Goal: Check status: Check status

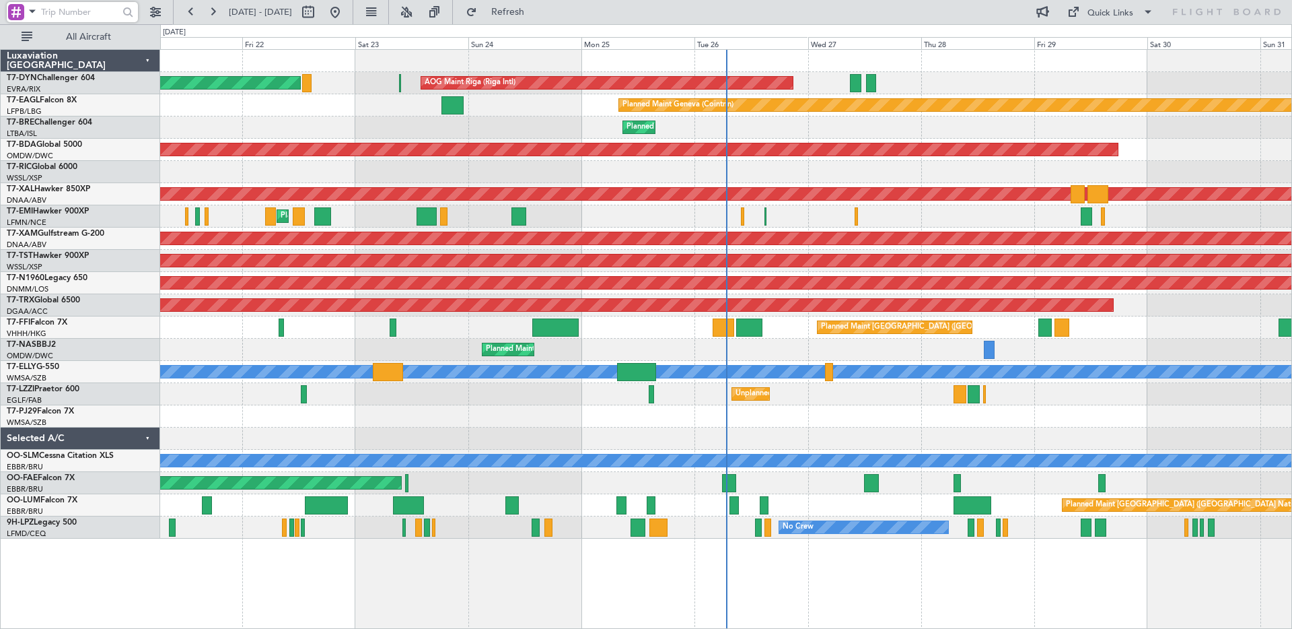
click at [90, 9] on input "text" at bounding box center [79, 12] width 77 height 20
paste input "CN-RAK"
type input "CN-RAK"
click at [163, 11] on button at bounding box center [156, 12] width 22 height 22
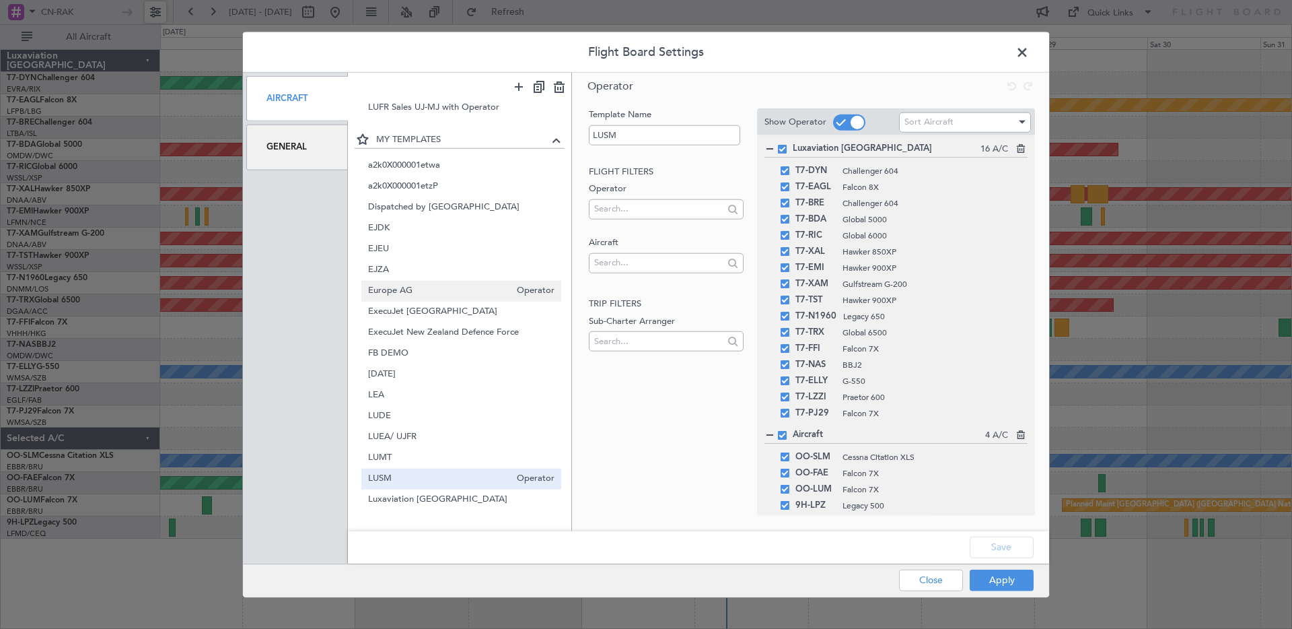
scroll to position [151, 0]
click at [419, 436] on span "LUEA/ UJFR" at bounding box center [439, 435] width 143 height 14
type input "LUEA/ UJFR"
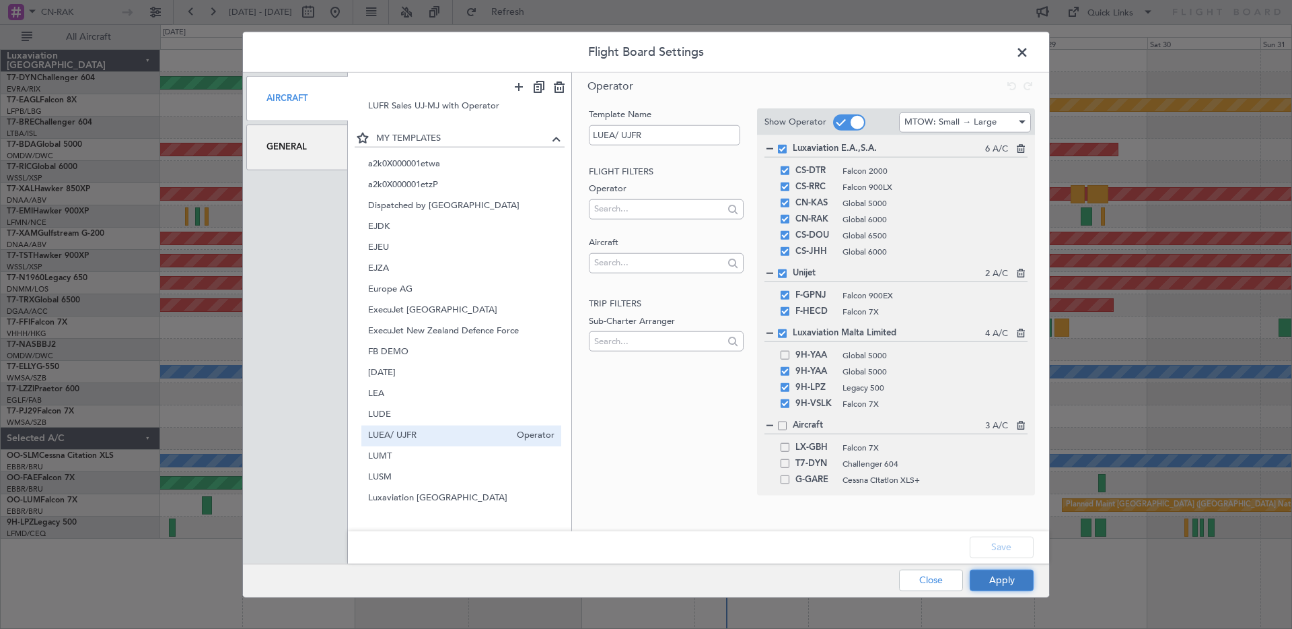
click at [998, 581] on button "Apply" at bounding box center [1002, 580] width 64 height 22
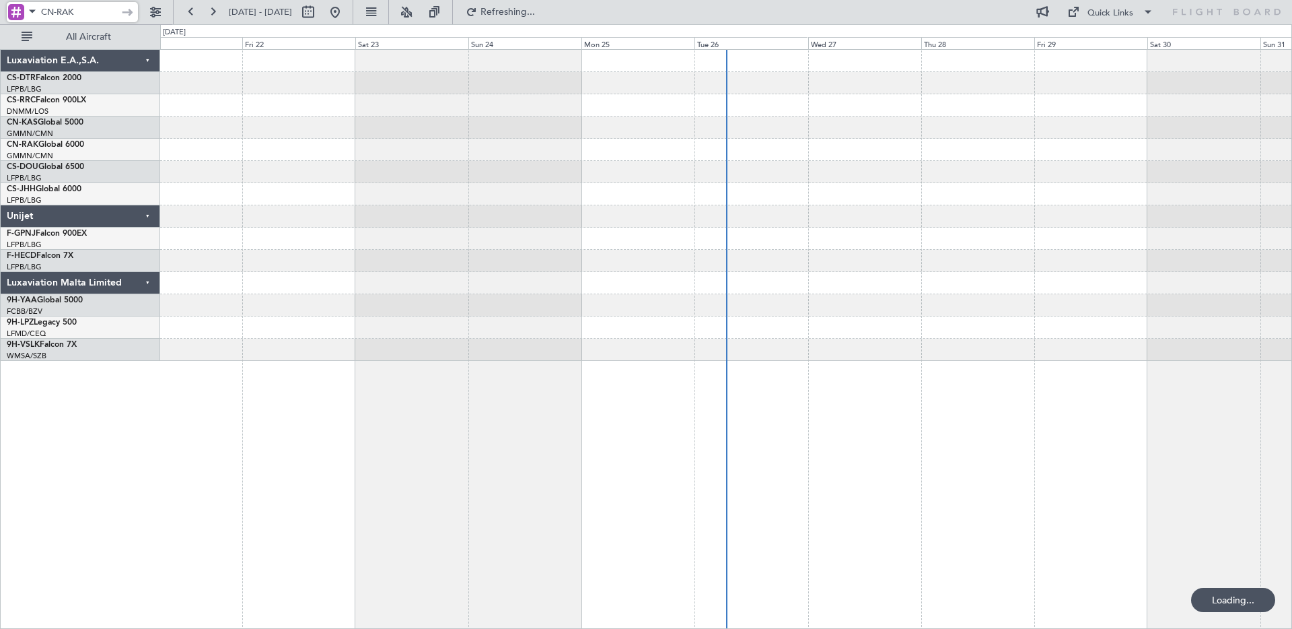
click at [93, 14] on input "CN-RAK" at bounding box center [79, 12] width 77 height 20
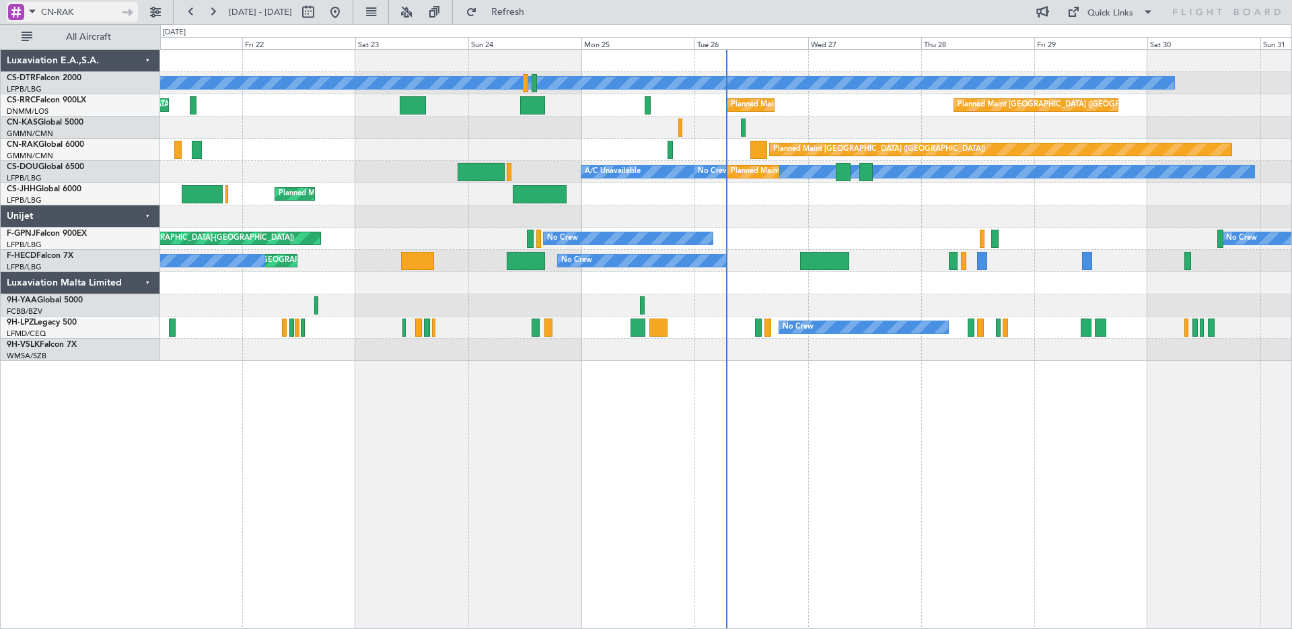
click at [28, 8] on span at bounding box center [32, 11] width 16 height 17
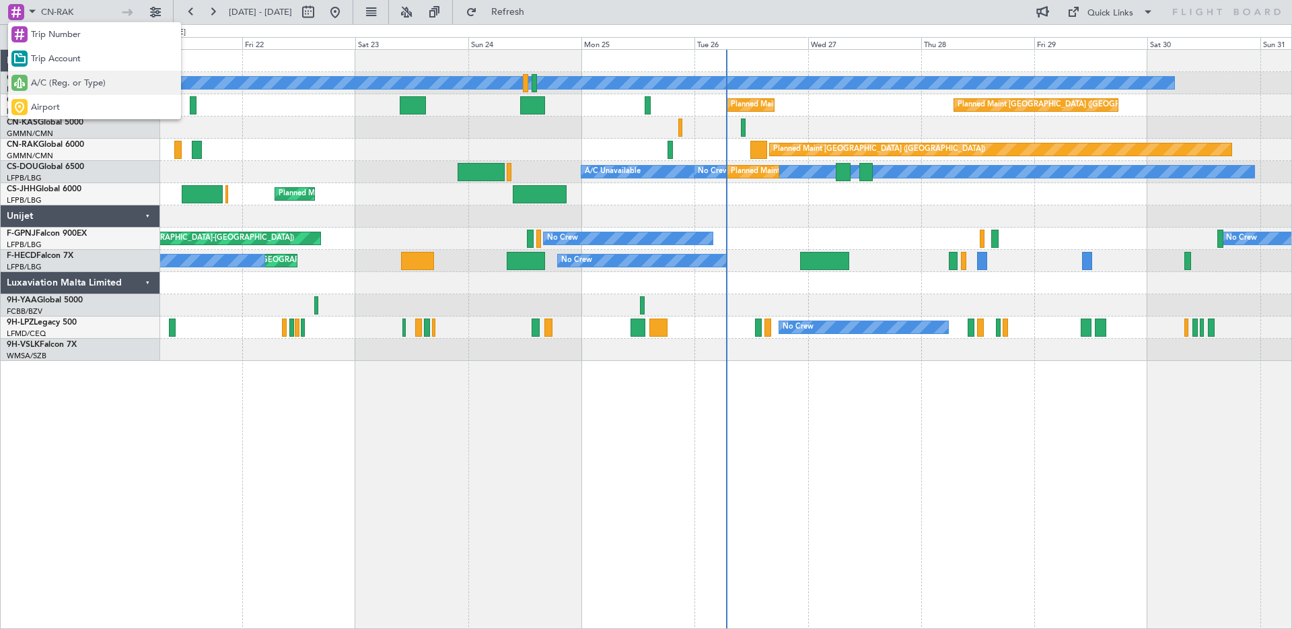
click at [63, 88] on span "A/C (Reg. or Type)" at bounding box center [68, 83] width 75 height 13
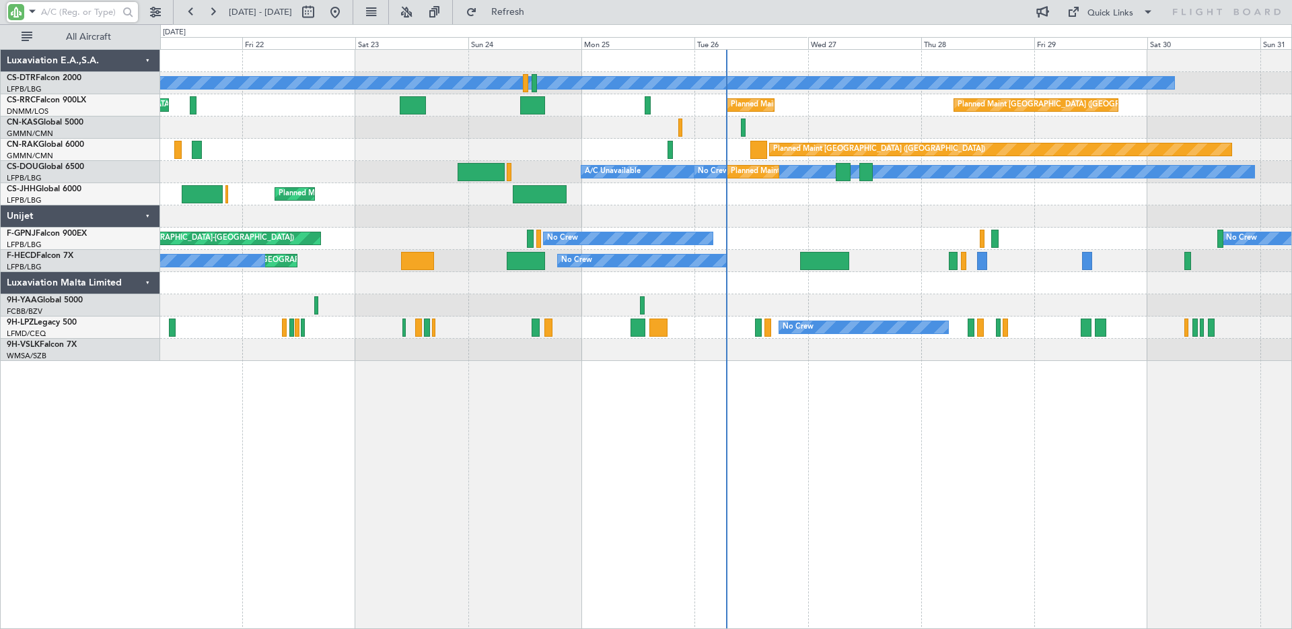
click at [46, 13] on input "text" at bounding box center [79, 12] width 77 height 20
type input "v"
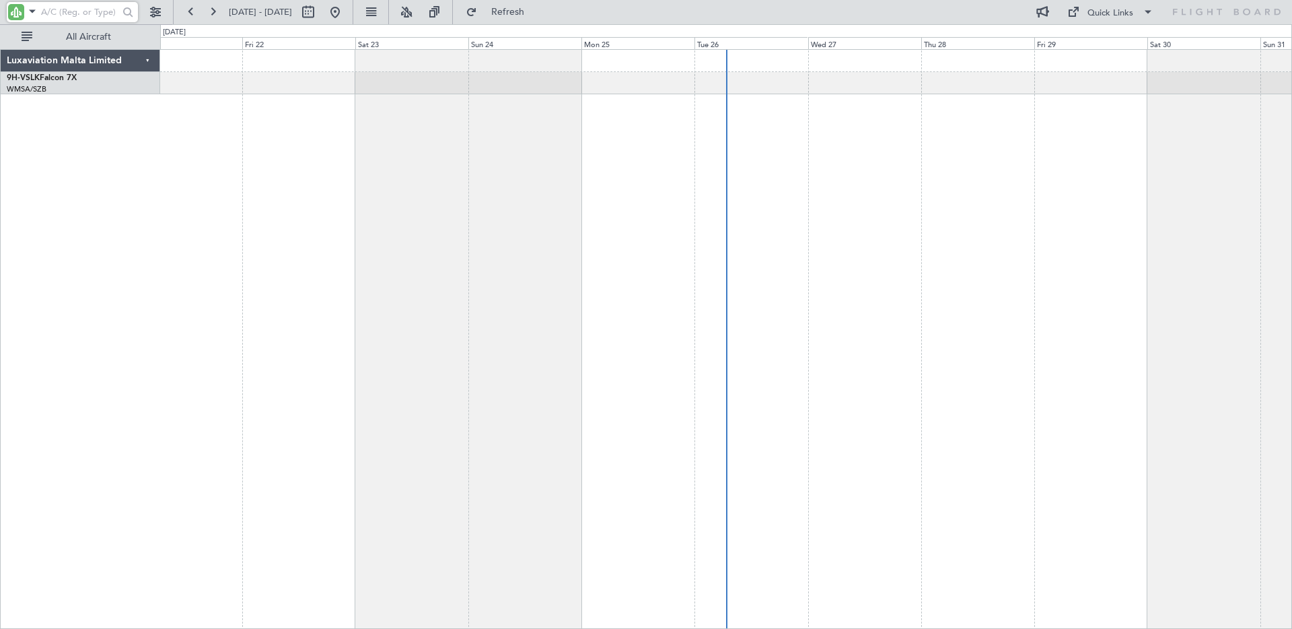
paste input "CN-RAK"
type input "CN-RAK"
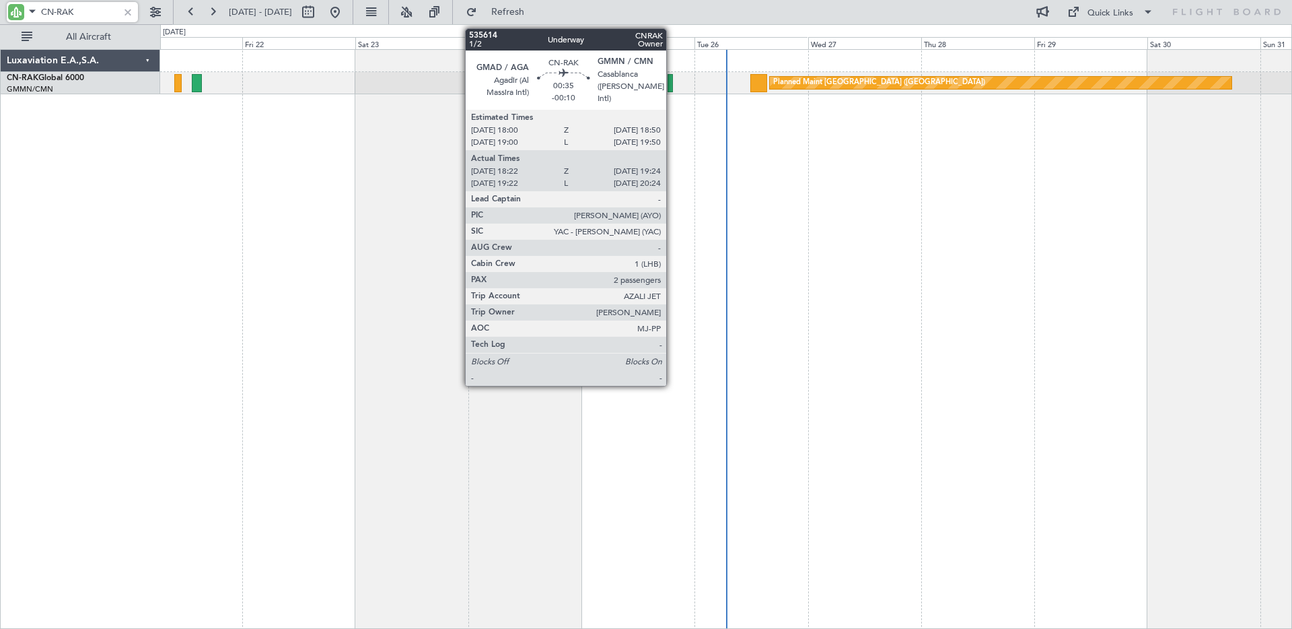
click at [672, 85] on div at bounding box center [670, 83] width 5 height 18
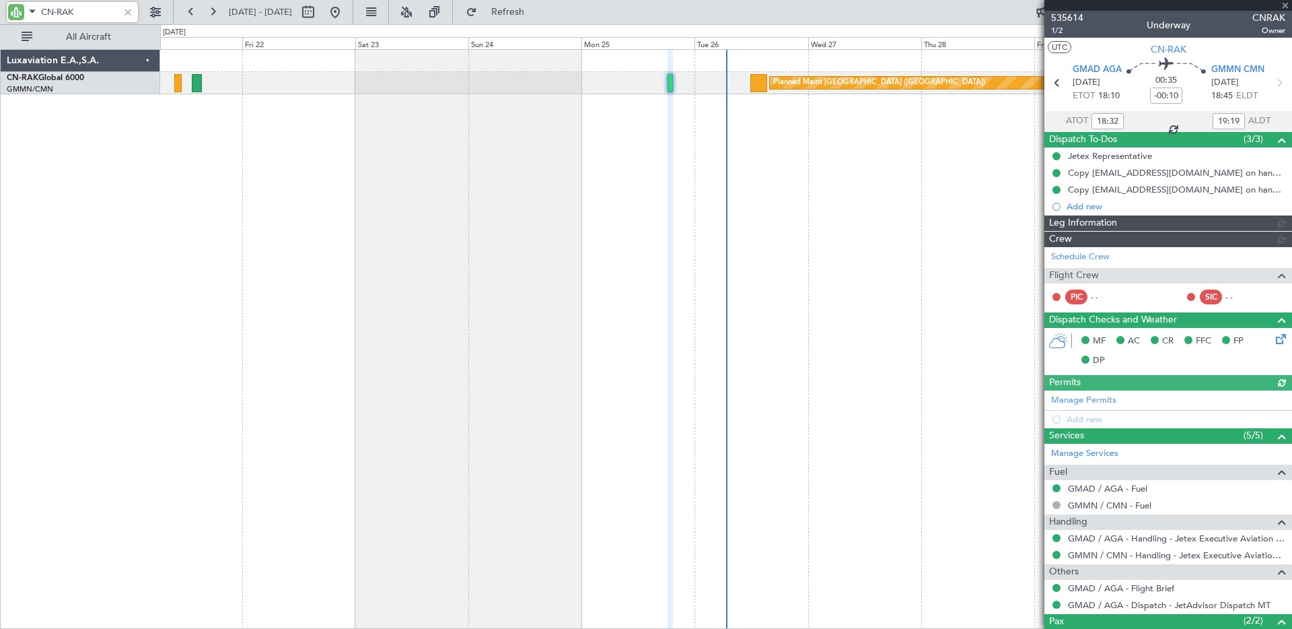
type input "[PERSON_NAME] ([PERSON_NAME])"
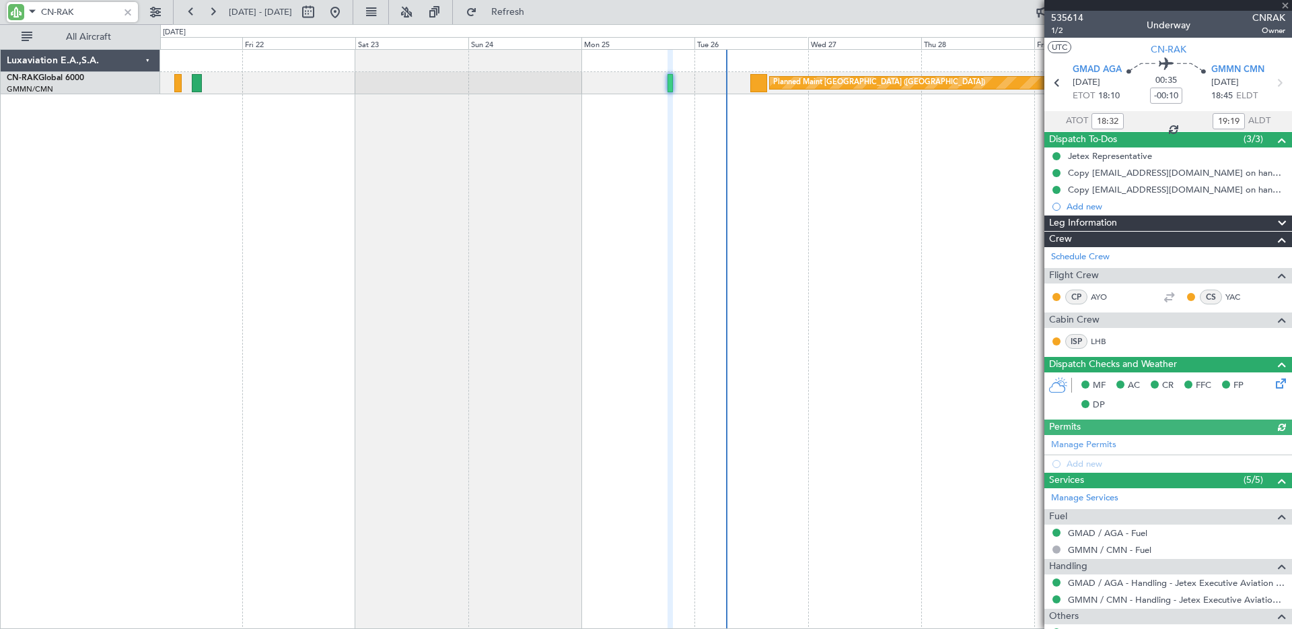
type input "19:32"
type input "20:19"
type input "18:32"
type input "19:19"
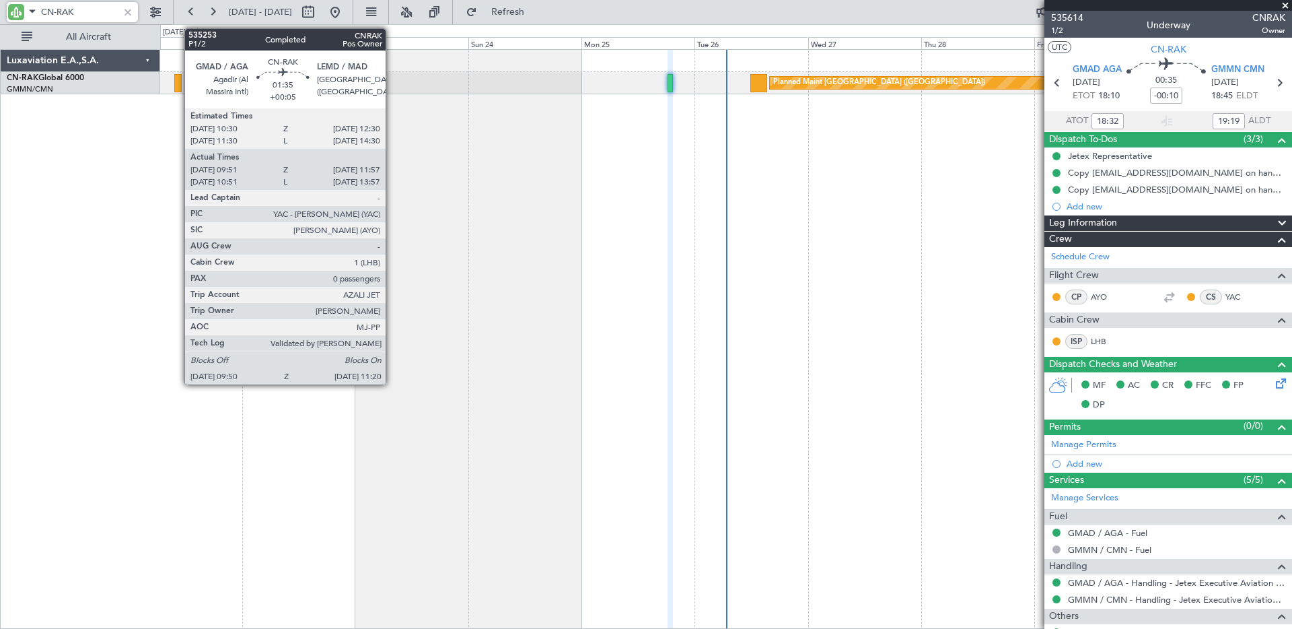
click at [178, 86] on div at bounding box center [177, 83] width 7 height 18
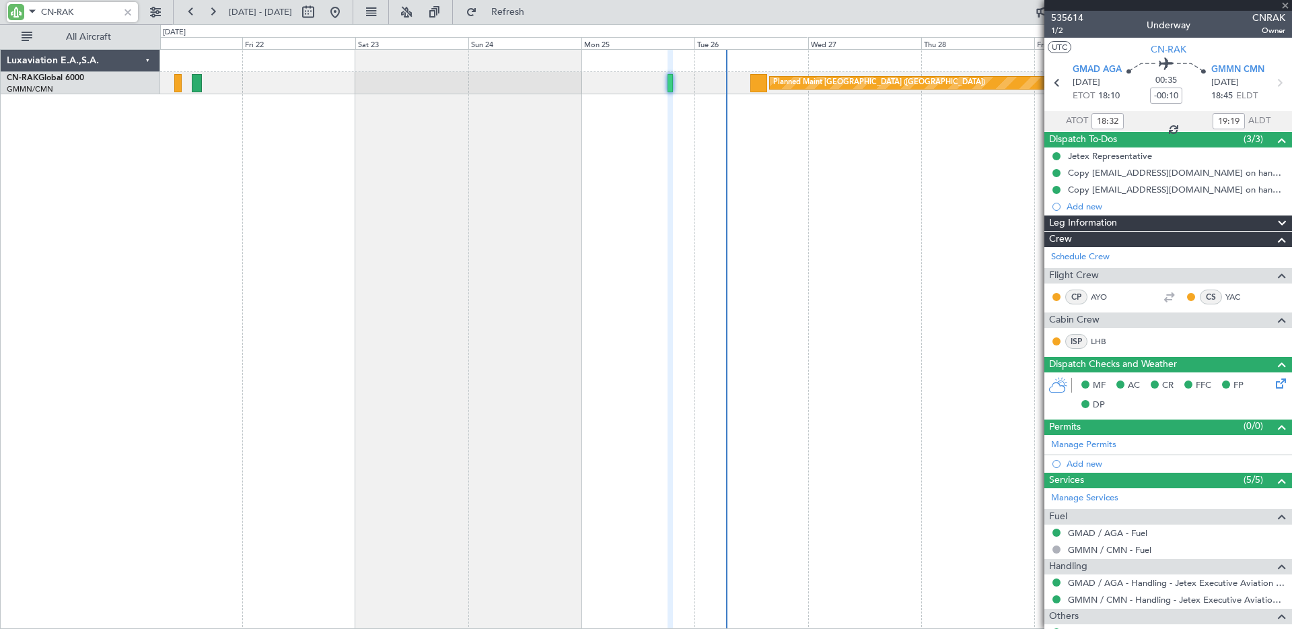
click at [178, 86] on div at bounding box center [177, 83] width 7 height 18
type input "CN-RAK"
type input "+00:05"
type input "10:01"
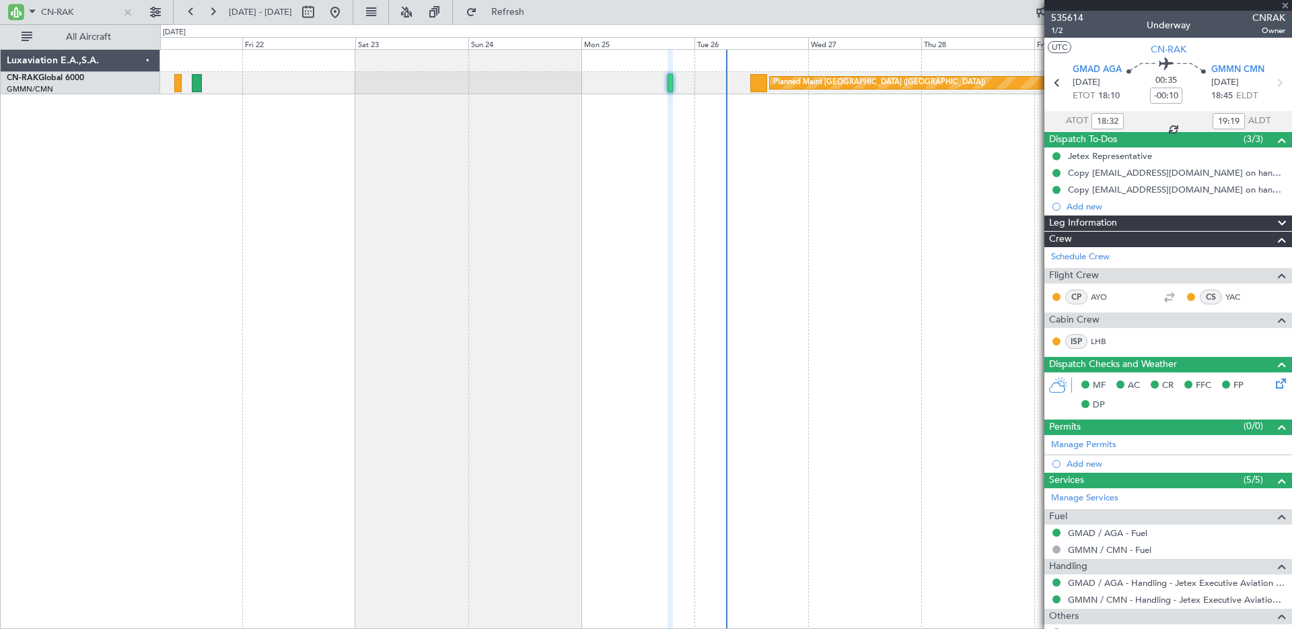
type input "11:42"
type input "0"
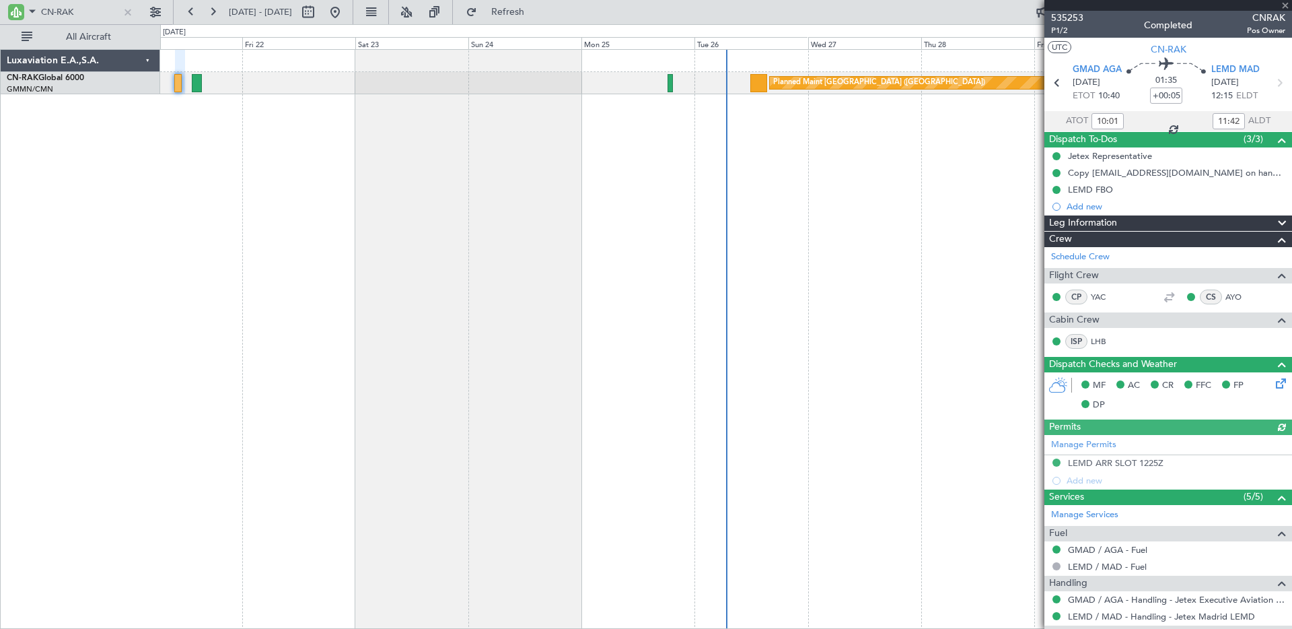
type input "[PERSON_NAME] ([PERSON_NAME])"
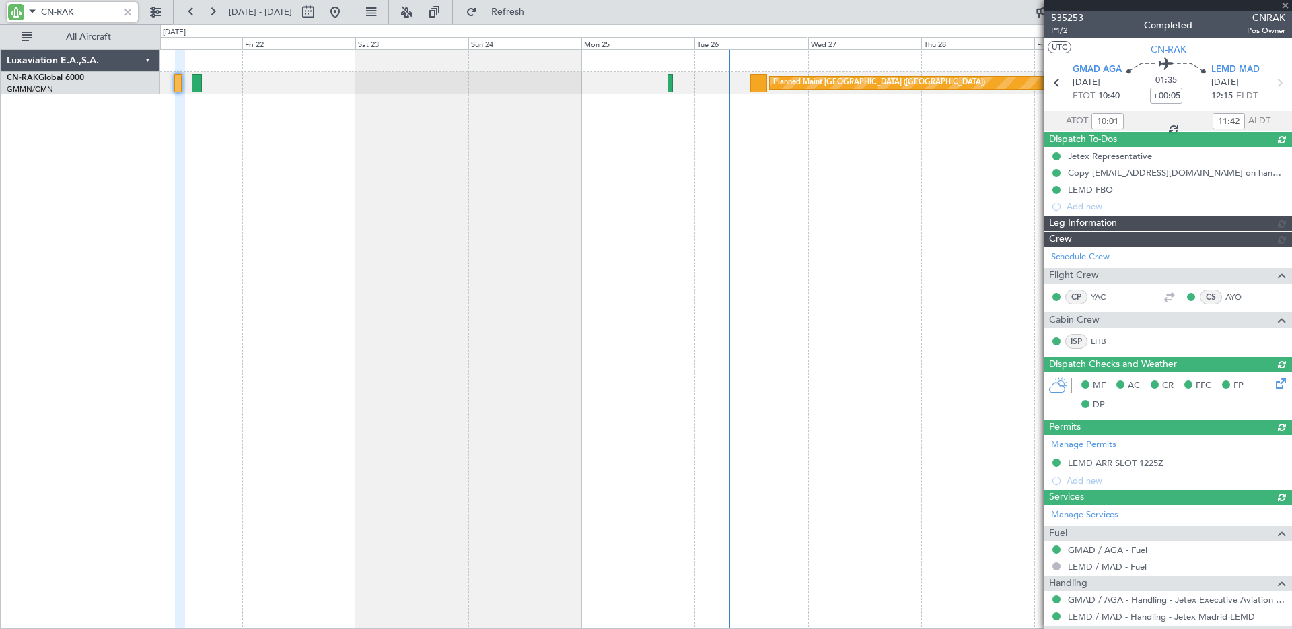
type input "[PERSON_NAME] ([PERSON_NAME])"
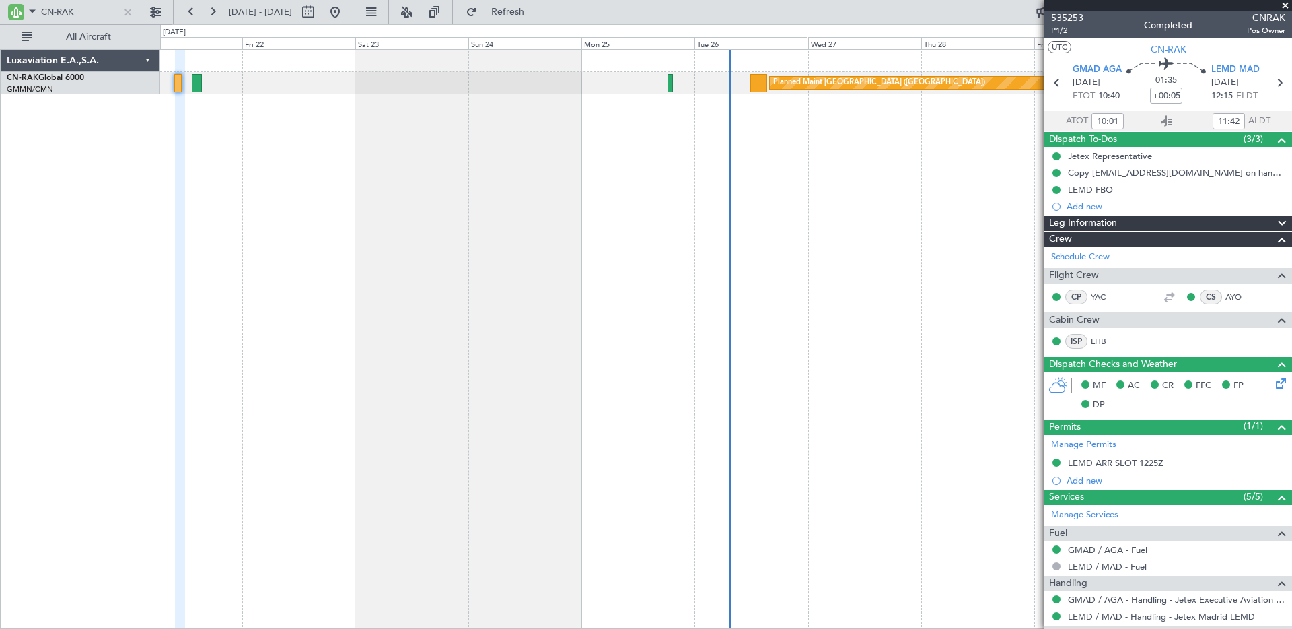
type input "[PERSON_NAME] ([PERSON_NAME])"
